Goal: Task Accomplishment & Management: Complete application form

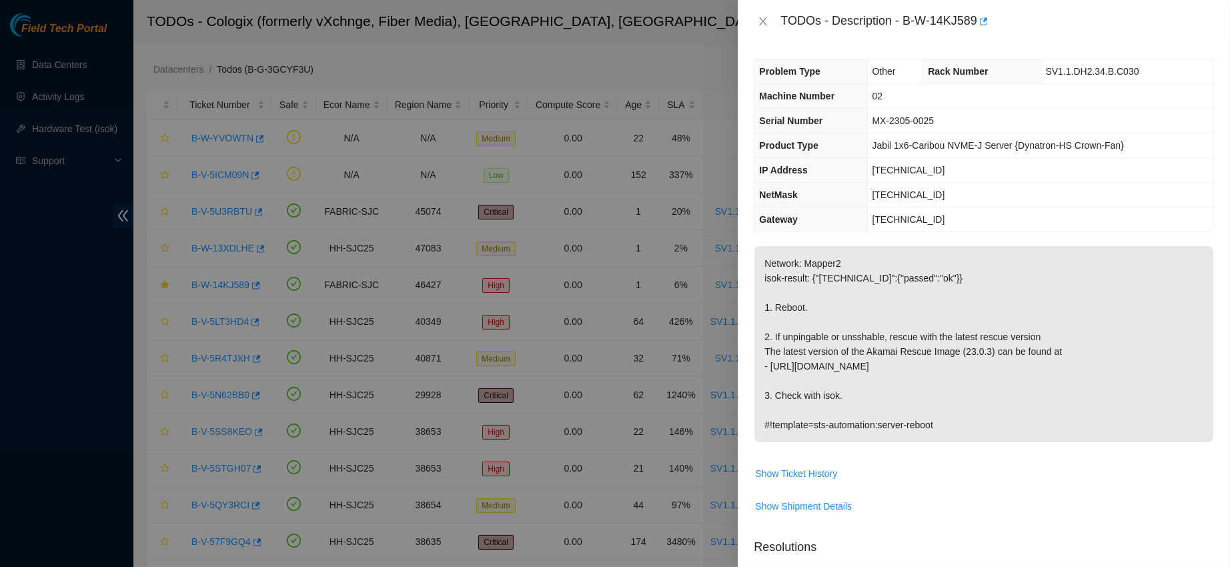
scroll to position [349, 0]
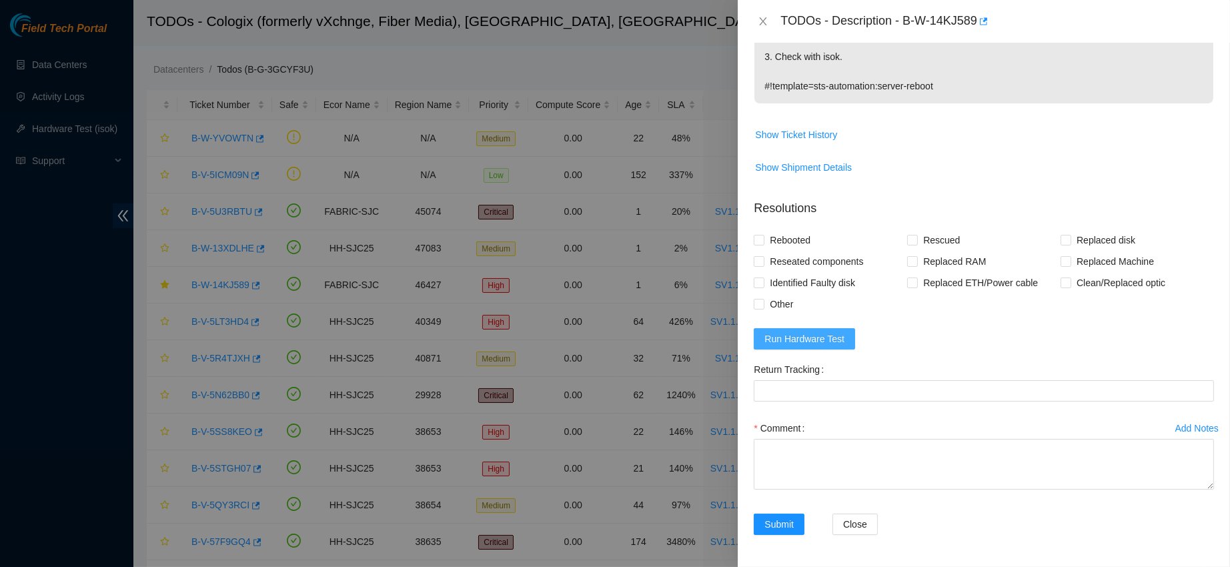
click at [796, 338] on span "Run Hardware Test" at bounding box center [805, 339] width 80 height 15
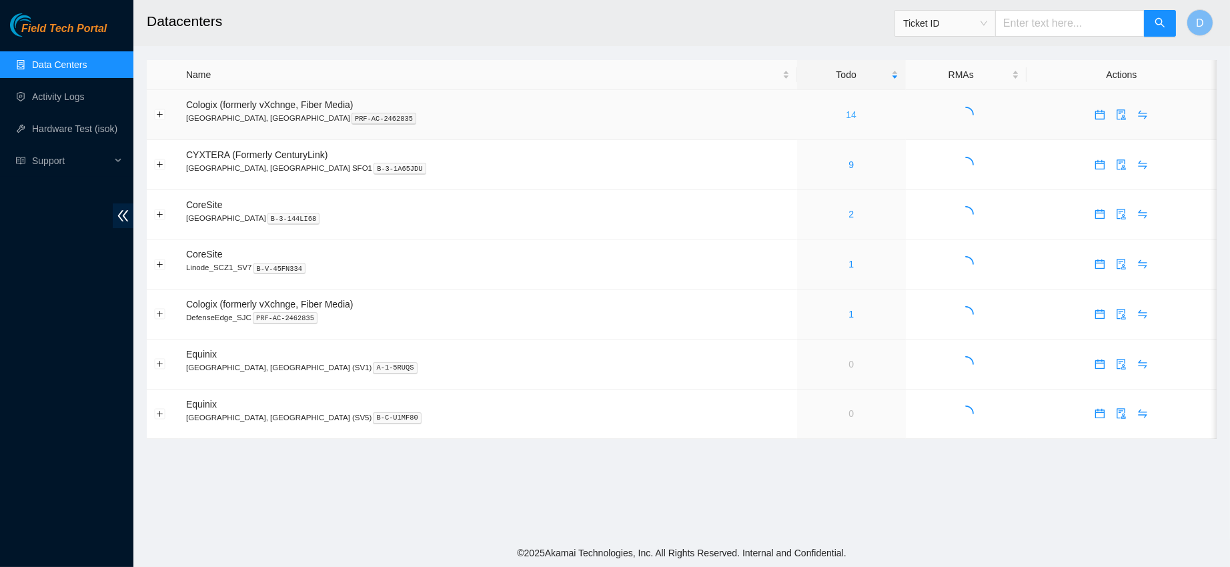
click at [846, 114] on link "14" at bounding box center [851, 114] width 11 height 11
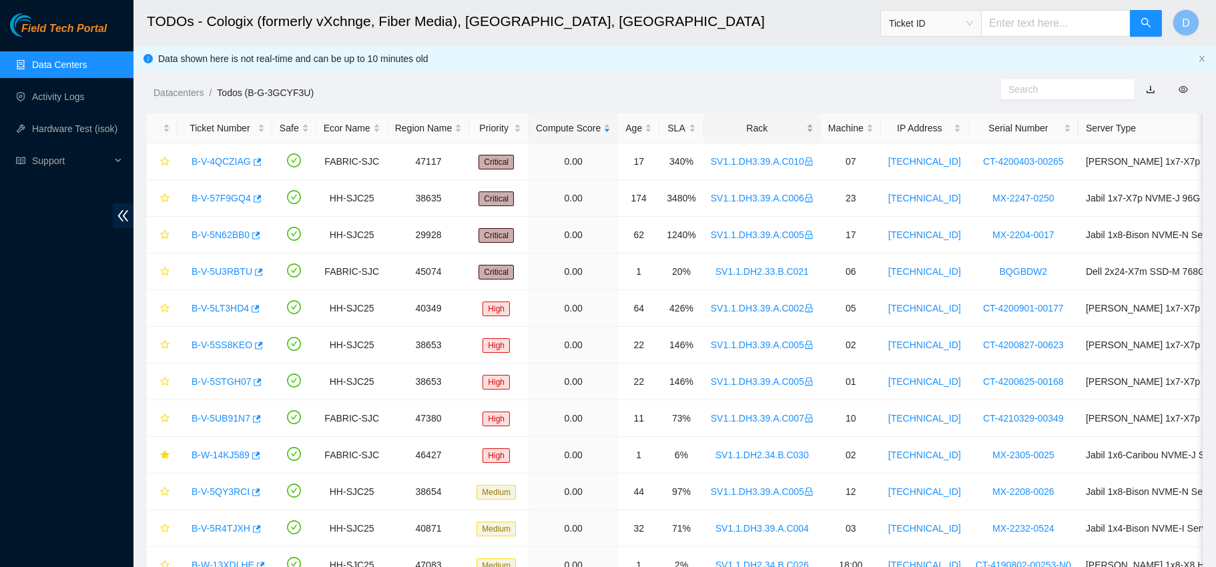
click at [739, 135] on div "Rack" at bounding box center [762, 128] width 103 height 15
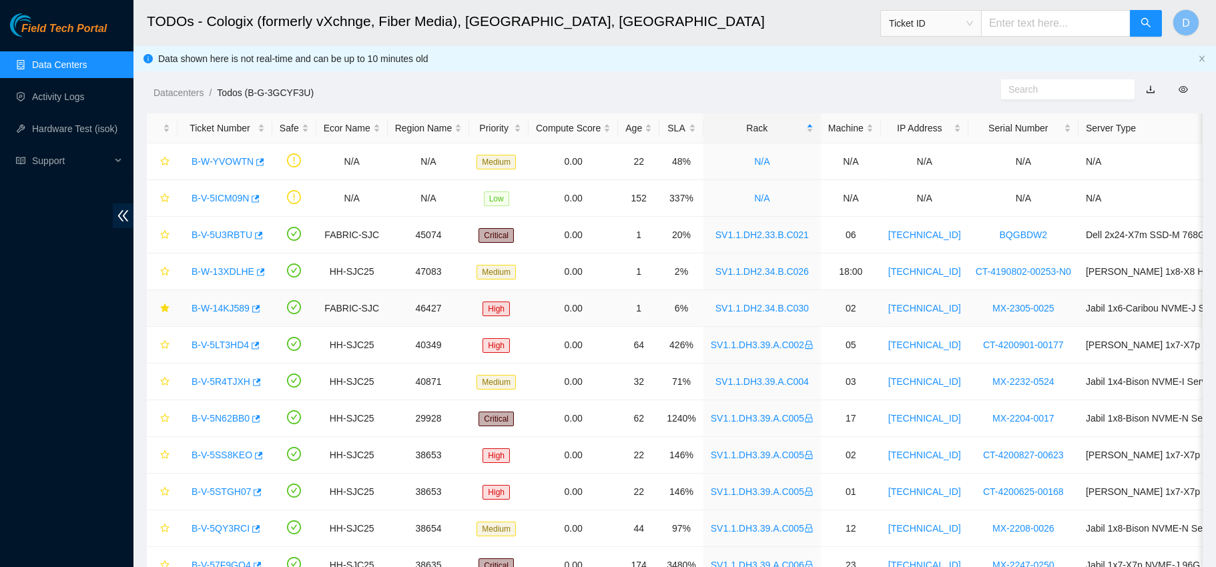
click at [217, 303] on link "B-W-14KJ589" at bounding box center [220, 308] width 58 height 11
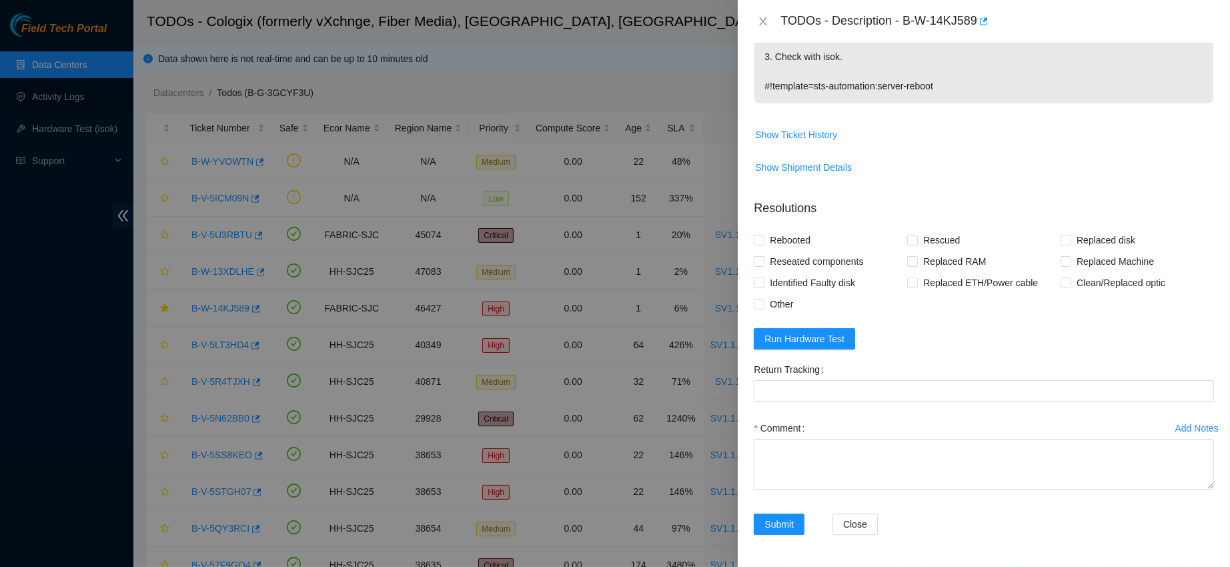
scroll to position [349, 0]
click at [803, 332] on span "Run Hardware Test" at bounding box center [805, 339] width 80 height 15
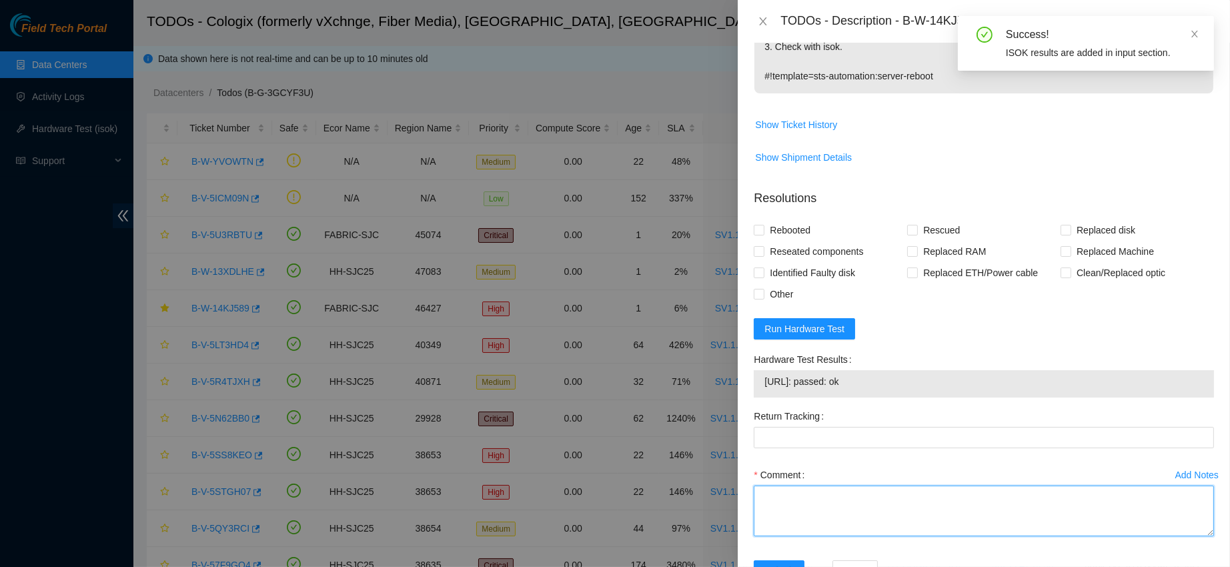
click at [953, 517] on textarea "Comment" at bounding box center [984, 511] width 460 height 51
paste textarea "contacted nocc to confirm that ticket was safe verified sn on machine powered d…"
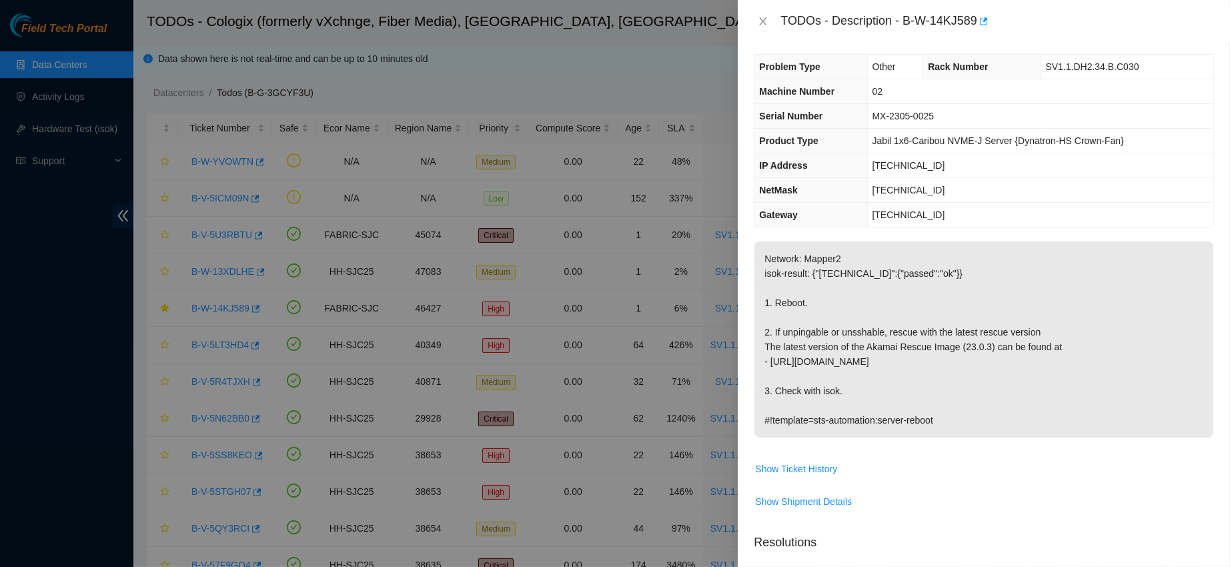
scroll to position [0, 0]
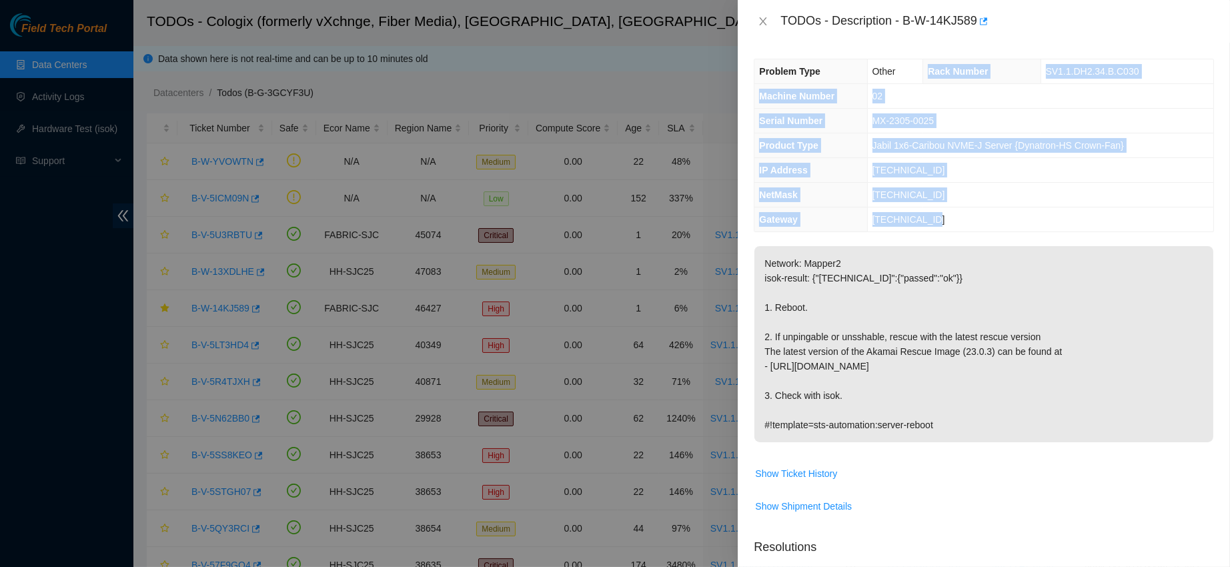
drag, startPoint x: 927, startPoint y: 66, endPoint x: 976, endPoint y: 223, distance: 165.0
click at [976, 223] on tbody "Problem Type Other Rack Number SV1.1.DH2.34.B.C030 Machine Number 02 Serial Num…" at bounding box center [984, 145] width 459 height 172
copy tbody "Rack Number SV1.1.DH2.34.B.C030 Machine Number 02 Serial Number MX-2305-0025 Pr…"
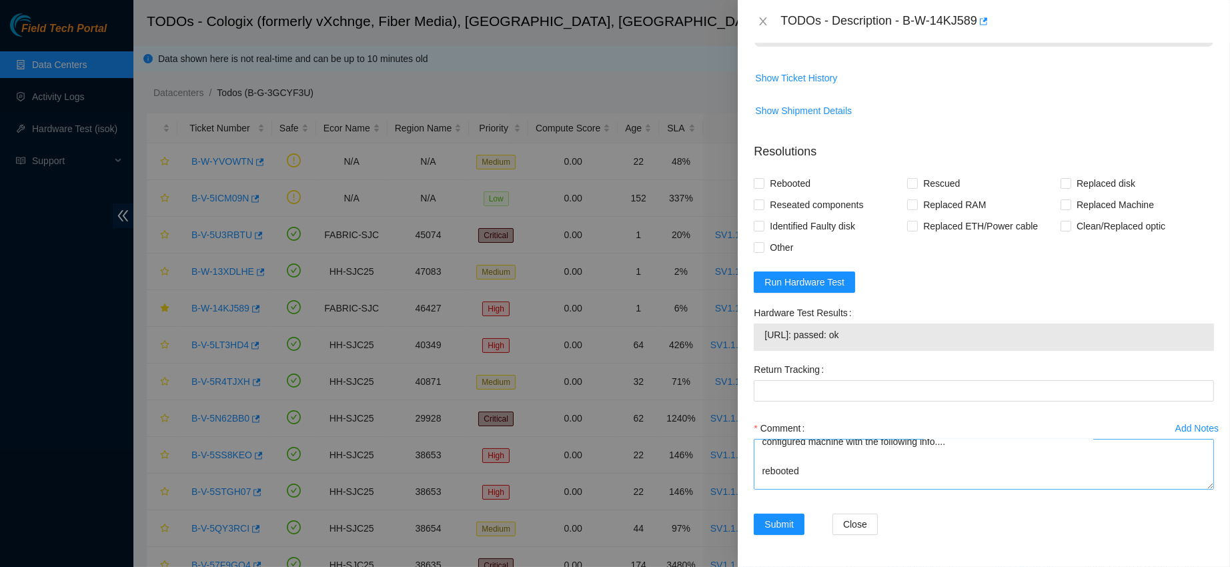
scroll to position [144, 0]
click at [769, 460] on textarea "contacted nocc to confirm that ticket was safe verified sn on machine powered d…" at bounding box center [984, 464] width 460 height 51
paste textarea "Rack Number SV1.1.DH2.34.B.C030 Machine Number 02 Serial Number MX-2305-0025 Pr…"
click at [804, 326] on div "23.33.116.165: passed: ok" at bounding box center [984, 337] width 460 height 27
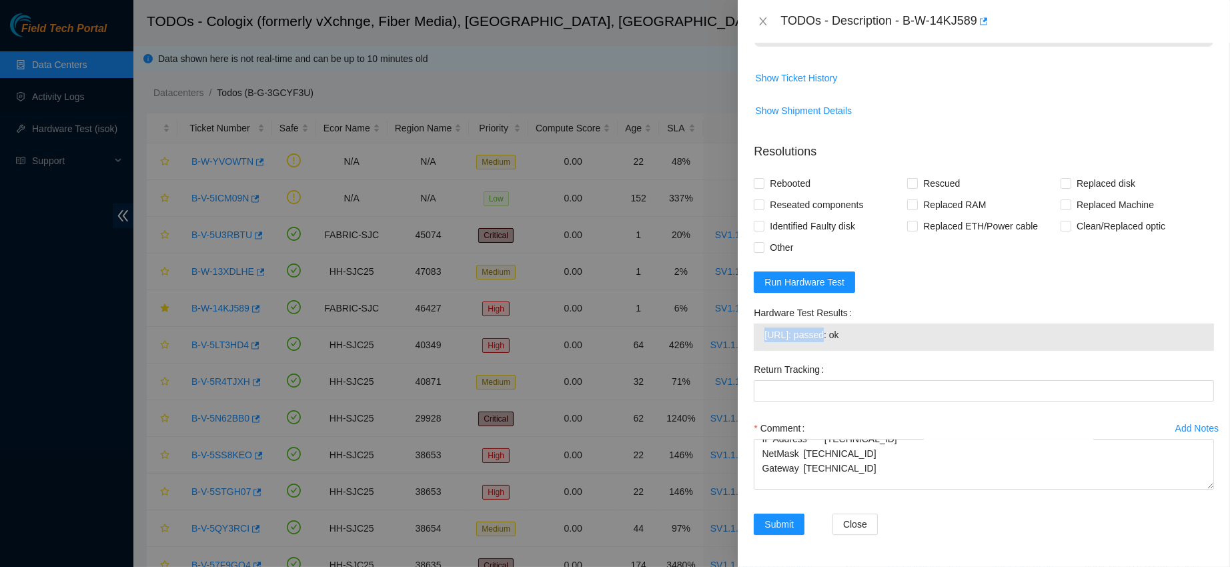
click at [804, 326] on div "23.33.116.165: passed: ok" at bounding box center [984, 337] width 460 height 27
click at [806, 336] on span "23.33.116.165: passed: ok" at bounding box center [984, 335] width 439 height 15
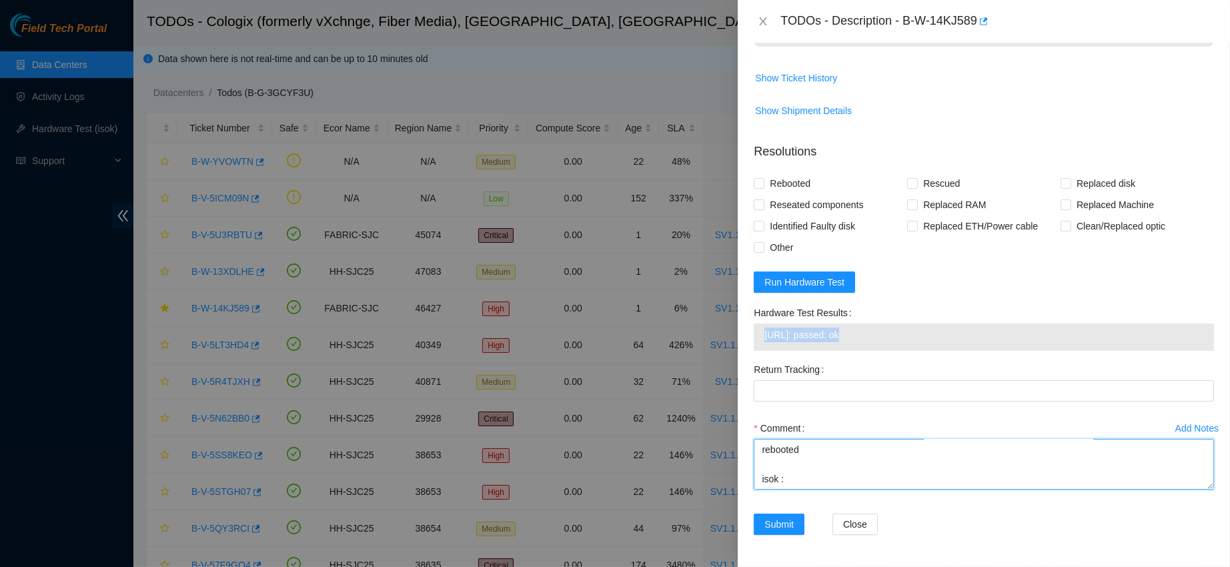
click at [821, 466] on textarea "contacted nocc to confirm that ticket was safe verified sn on machine powered d…" at bounding box center [984, 464] width 460 height 51
paste textarea "23.33.116.165: passed: ok"
click at [787, 464] on textarea "contacted nocc to confirm that ticket was safe verified sn on machine powered d…" at bounding box center [984, 464] width 460 height 51
click at [785, 463] on textarea "contacted nocc to confirm that ticket was safe verified sn on machine powered d…" at bounding box center [984, 464] width 460 height 51
click at [785, 462] on textarea "contacted nocc to confirm that ticket was safe verified sn on machine powered d…" at bounding box center [984, 464] width 460 height 51
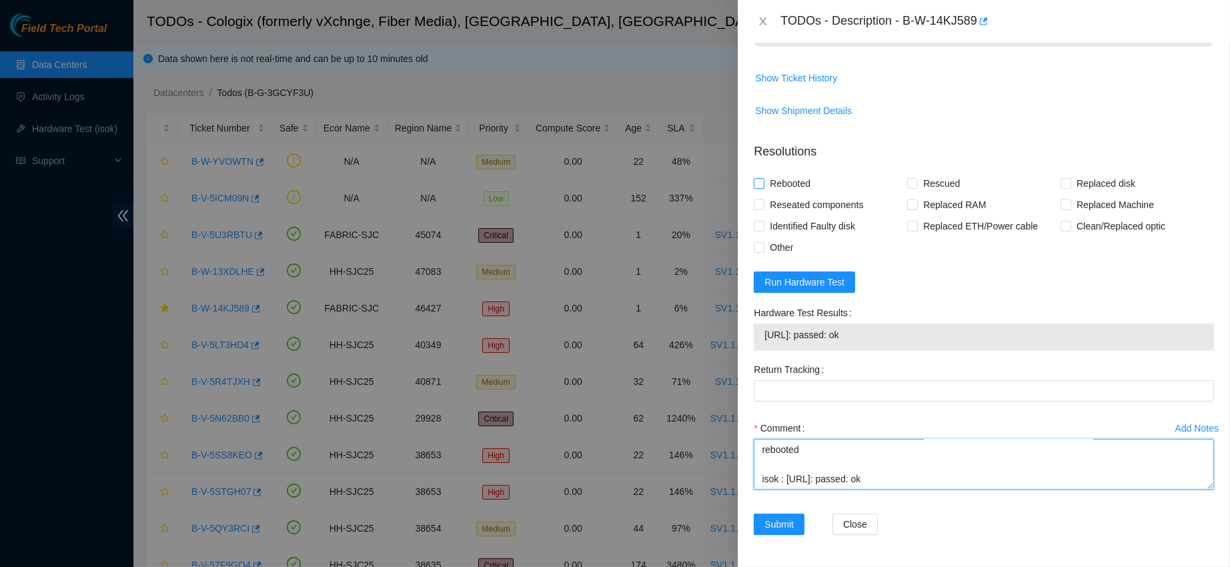
type textarea "contacted nocc to confirm that ticket was safe verified sn on machine powered d…"
click at [799, 178] on span "Rebooted" at bounding box center [790, 183] width 51 height 21
click at [763, 178] on input "Rebooted" at bounding box center [758, 182] width 9 height 9
checkbox input "true"
click at [911, 183] on input "Rescued" at bounding box center [911, 182] width 9 height 9
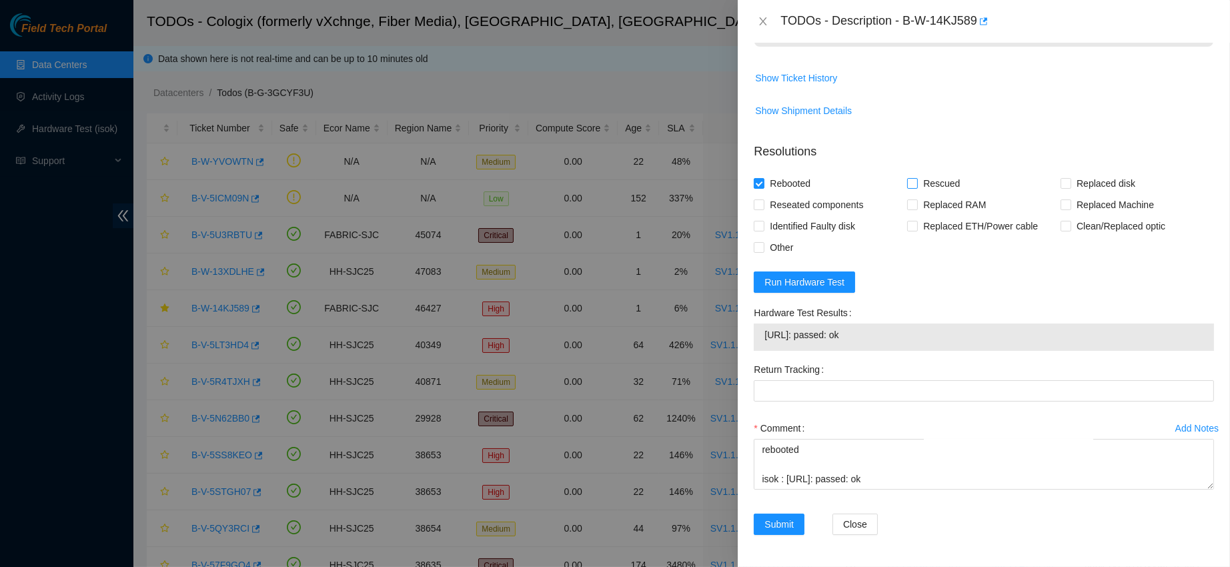
checkbox input "true"
click at [779, 512] on div "Add Notes Comment contacted nocc to confirm that ticket was safe verified sn on…" at bounding box center [984, 466] width 471 height 96
click at [775, 530] on span "Submit" at bounding box center [779, 524] width 29 height 15
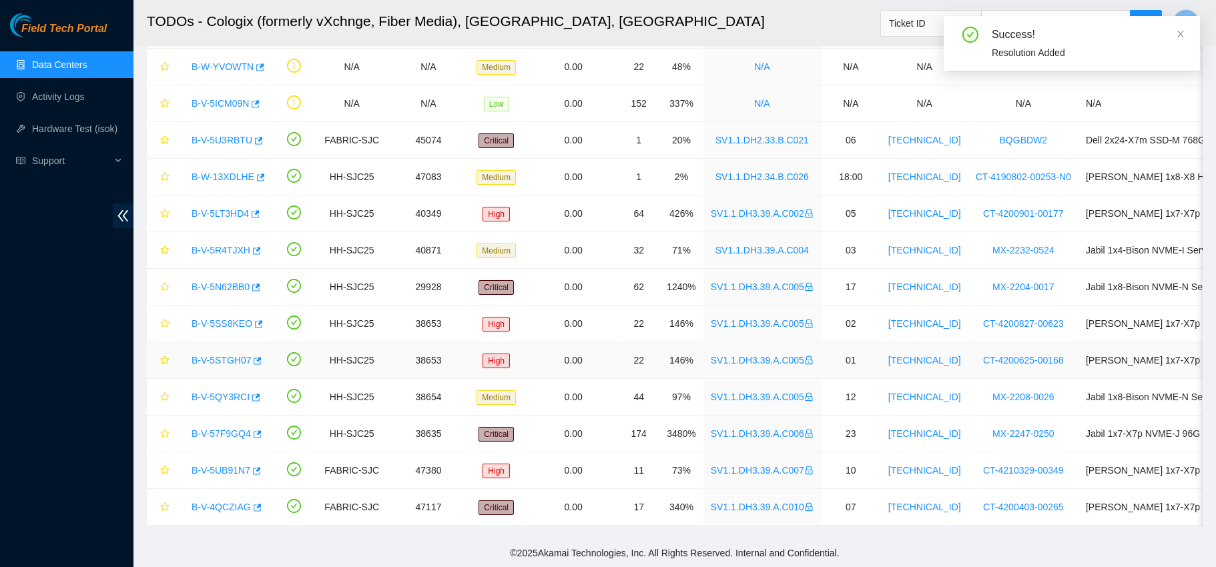
scroll to position [109, 0]
click at [208, 171] on link "B-W-13XDLHE" at bounding box center [222, 176] width 63 height 11
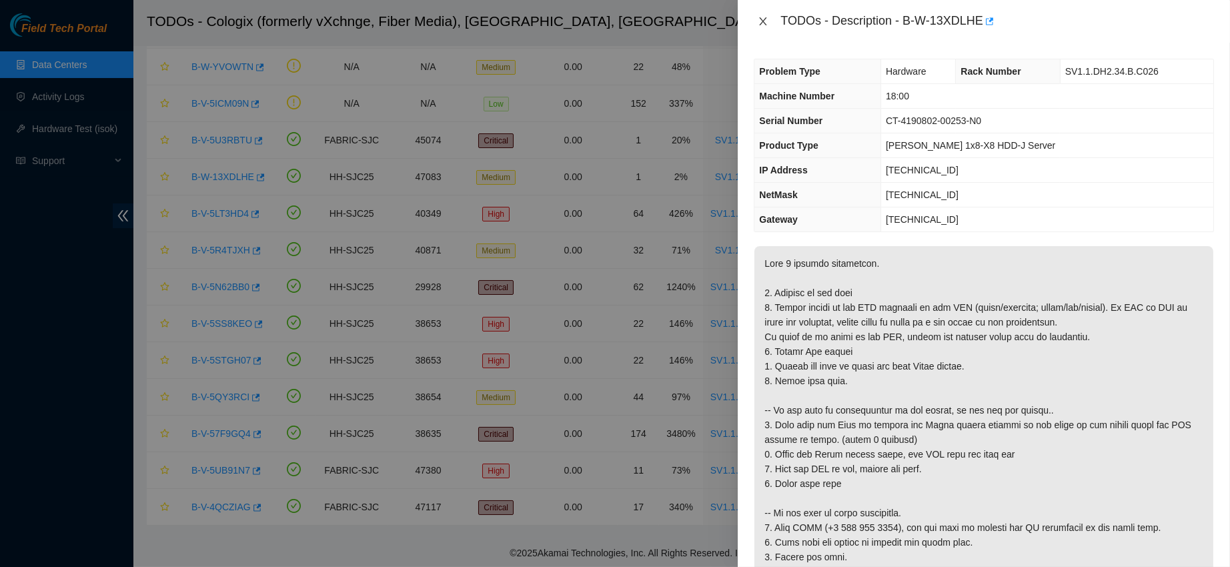
click at [769, 23] on button "Close" at bounding box center [763, 21] width 19 height 13
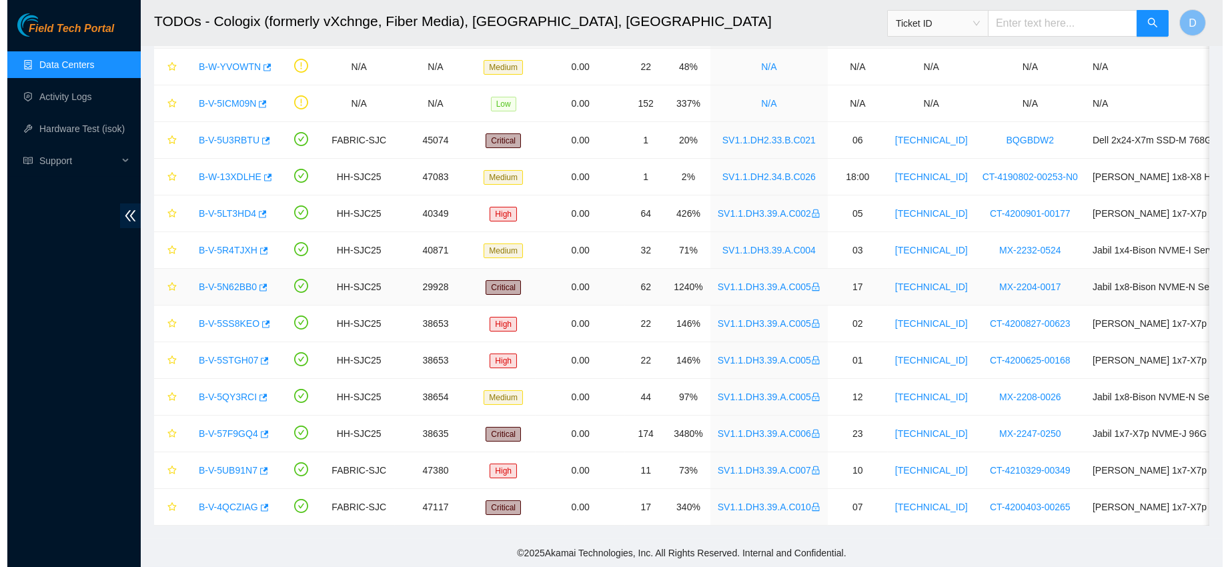
scroll to position [0, 0]
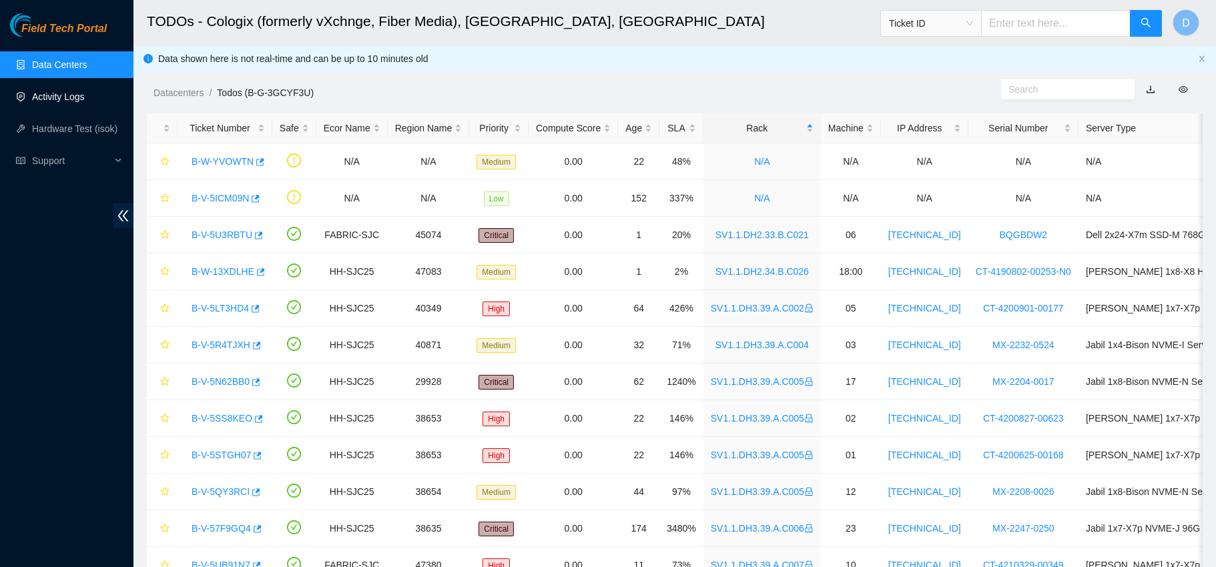
click at [81, 91] on link "Activity Logs" at bounding box center [58, 96] width 53 height 11
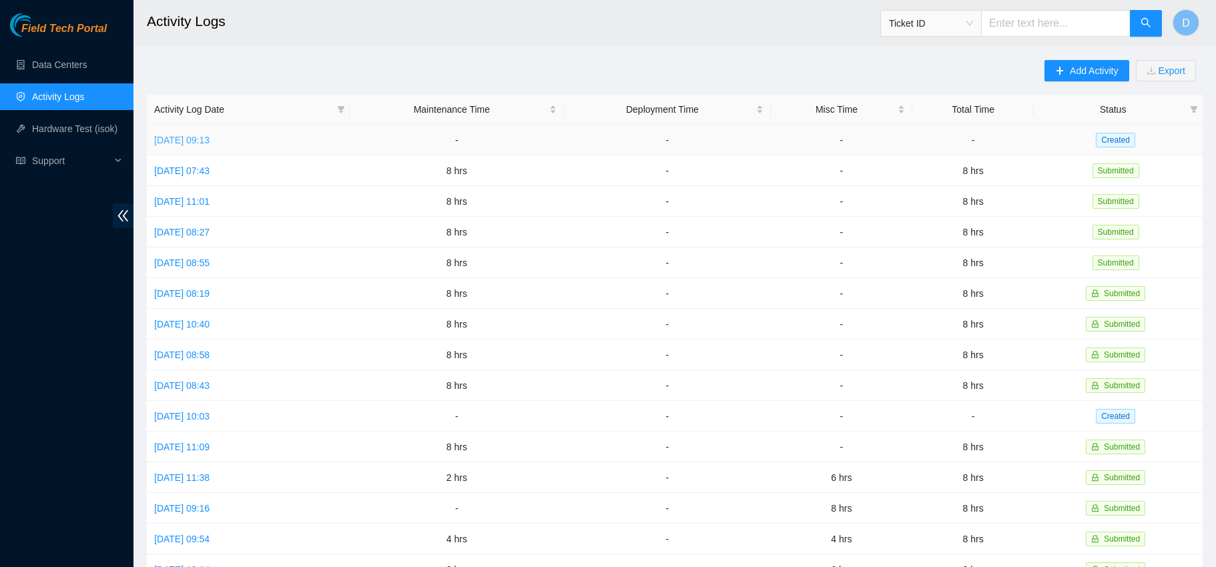
click at [209, 139] on link "Fri, 29 Aug 2025 09:13" at bounding box center [181, 140] width 55 height 11
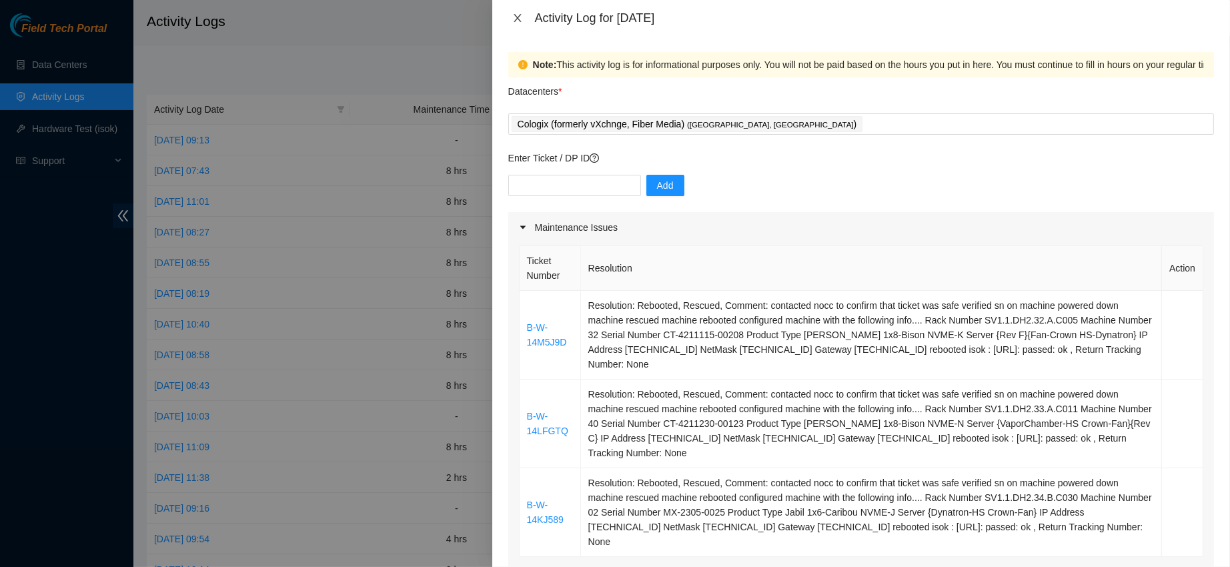
click at [521, 15] on icon "close" at bounding box center [517, 18] width 11 height 11
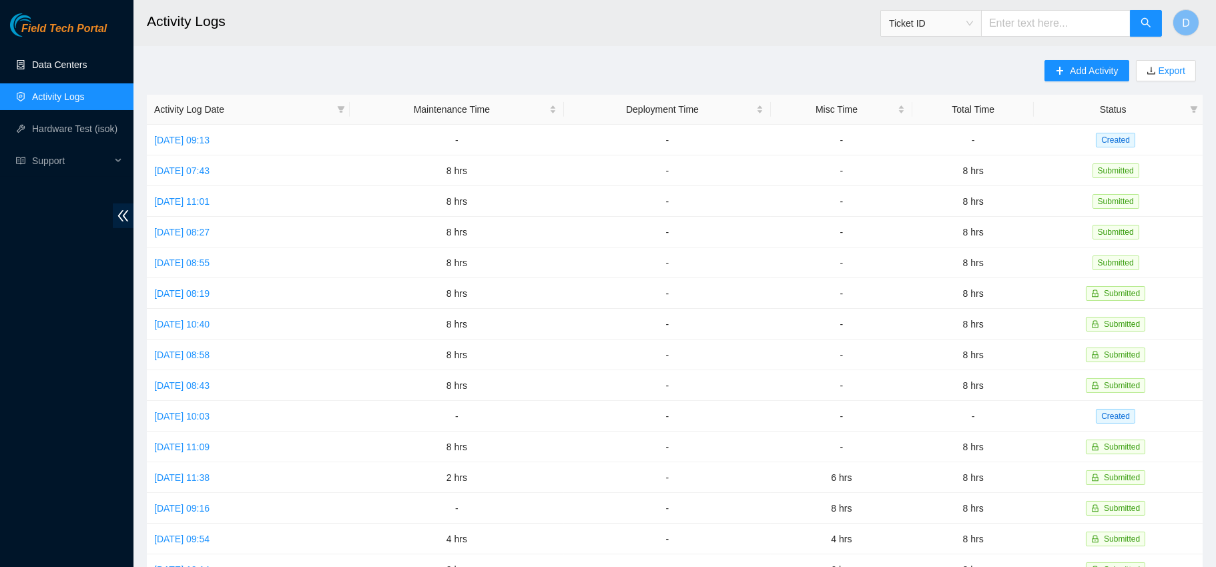
click at [79, 70] on link "Data Centers" at bounding box center [59, 64] width 55 height 11
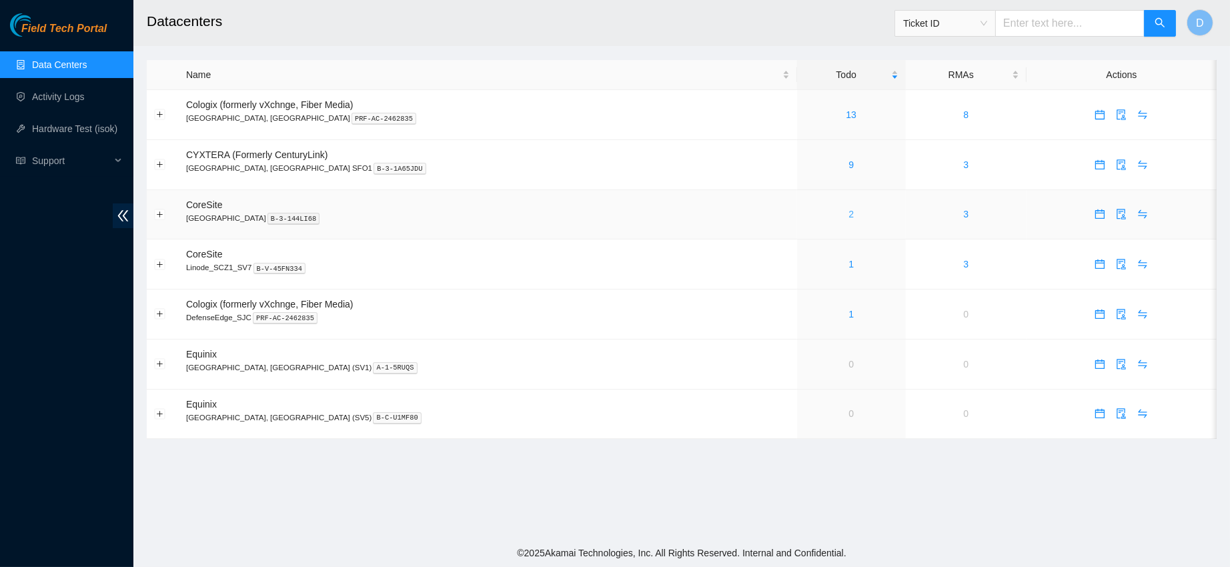
click at [849, 211] on link "2" at bounding box center [851, 214] width 5 height 11
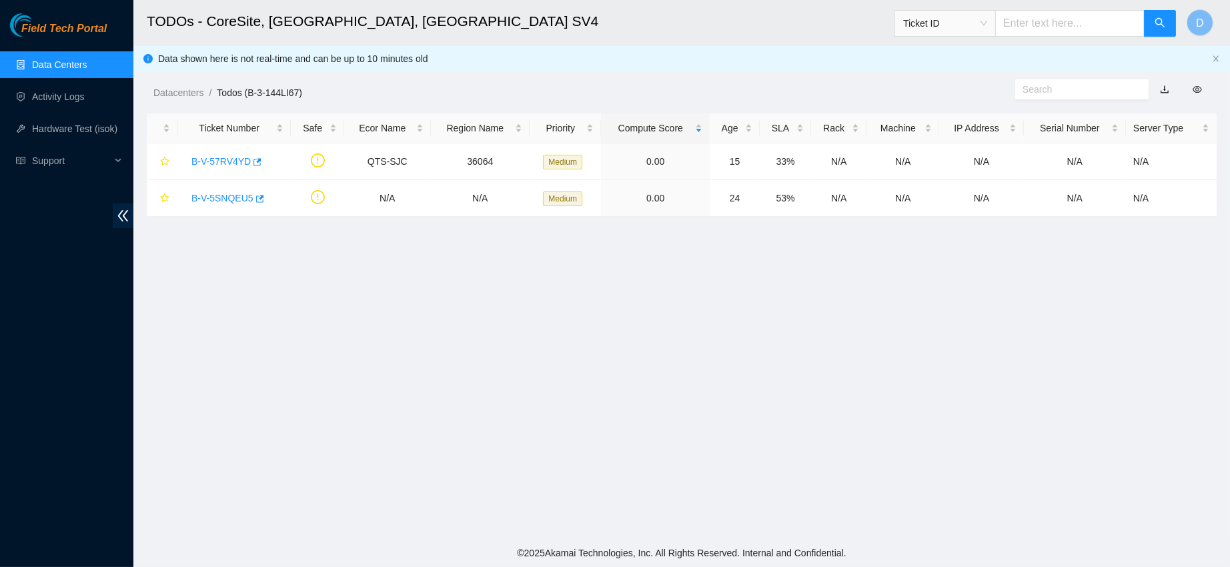
click at [87, 68] on link "Data Centers" at bounding box center [59, 64] width 55 height 11
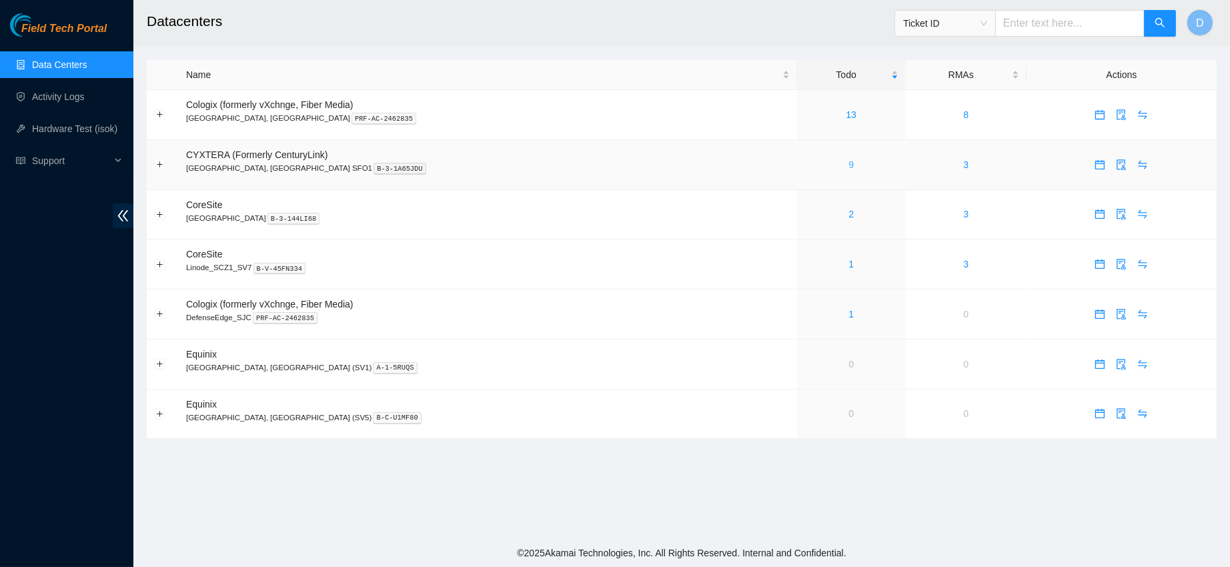
click at [849, 165] on link "9" at bounding box center [851, 164] width 5 height 11
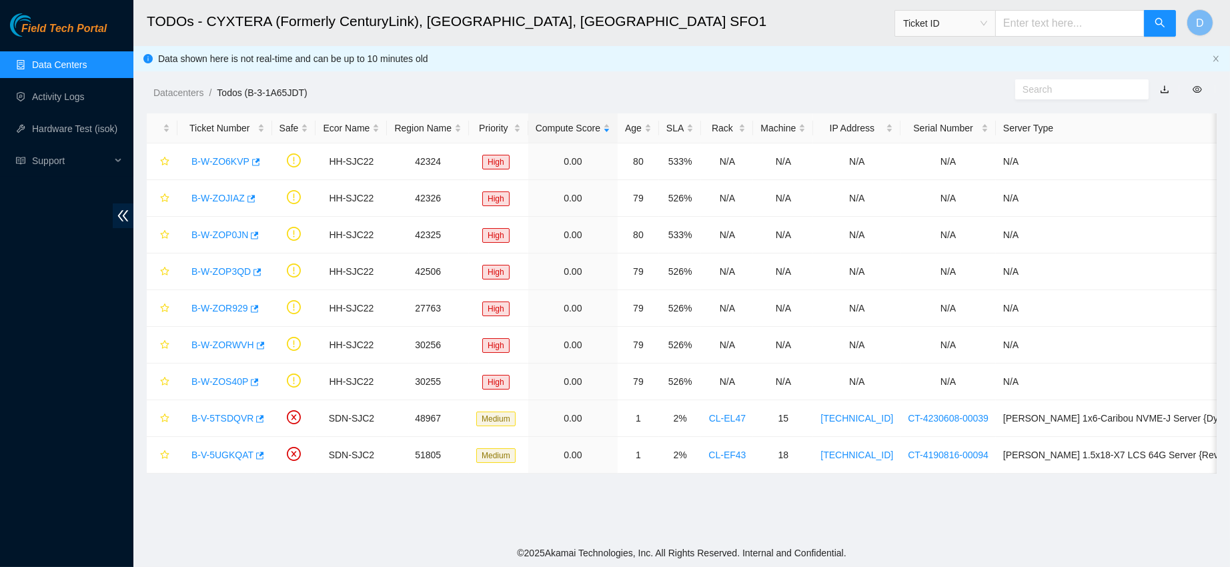
click at [73, 65] on link "Data Centers" at bounding box center [59, 64] width 55 height 11
